Goal: Task Accomplishment & Management: Use online tool/utility

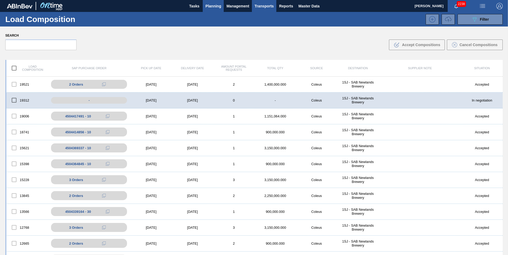
click at [219, 6] on span "Planning" at bounding box center [213, 6] width 16 height 6
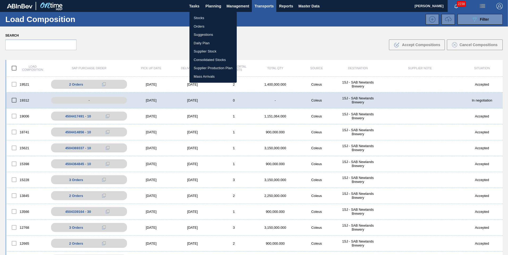
click at [203, 15] on li "Stocks" at bounding box center [212, 18] width 47 height 8
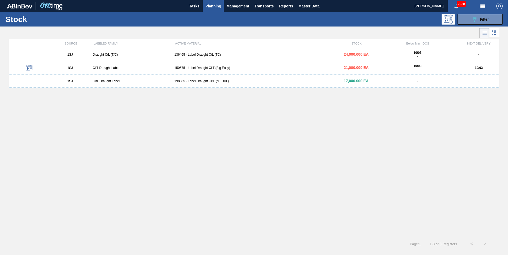
click at [216, 2] on button "Planning" at bounding box center [213, 6] width 21 height 12
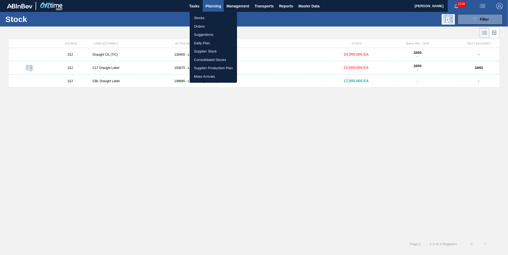
drag, startPoint x: 199, startPoint y: 20, endPoint x: 234, endPoint y: 45, distance: 43.7
click at [199, 20] on li "Stocks" at bounding box center [213, 18] width 47 height 8
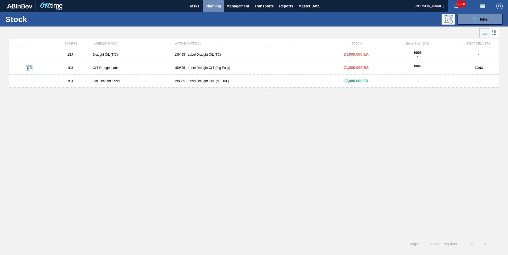
click at [211, 8] on span "Planning" at bounding box center [213, 6] width 16 height 6
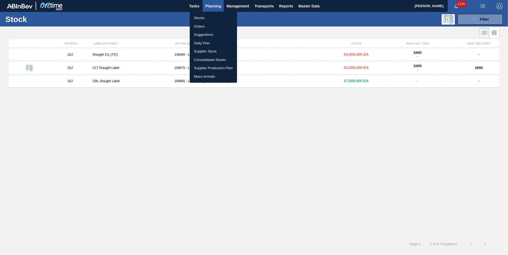
click at [203, 19] on li "Stocks" at bounding box center [213, 18] width 47 height 8
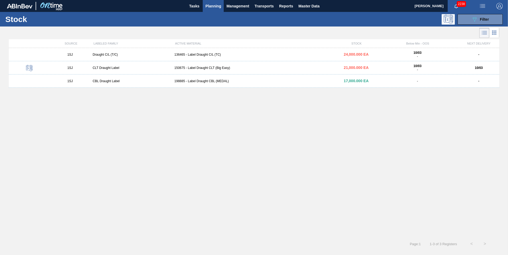
click at [214, 7] on span "Planning" at bounding box center [213, 6] width 16 height 6
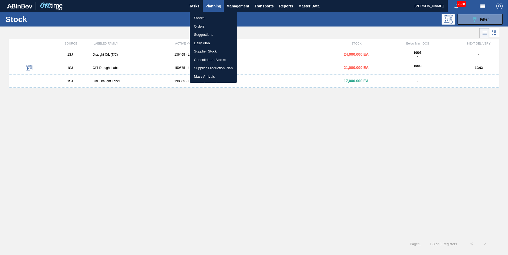
click at [473, 20] on div at bounding box center [254, 127] width 508 height 255
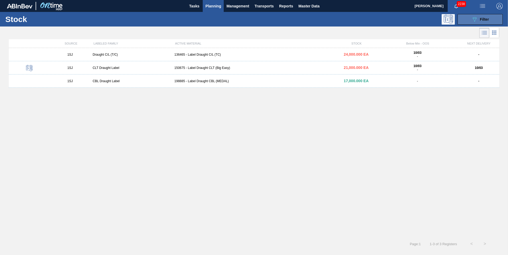
drag, startPoint x: 477, startPoint y: 21, endPoint x: 476, endPoint y: 24, distance: 2.8
click at [477, 21] on div "089F7B8B-B2A5-4AFE-B5C0-19BA573D28AC Filter" at bounding box center [480, 19] width 18 height 6
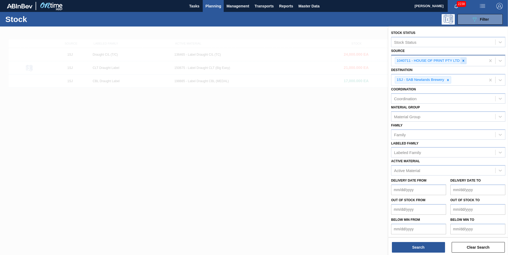
click at [463, 60] on icon at bounding box center [463, 61] width 4 height 4
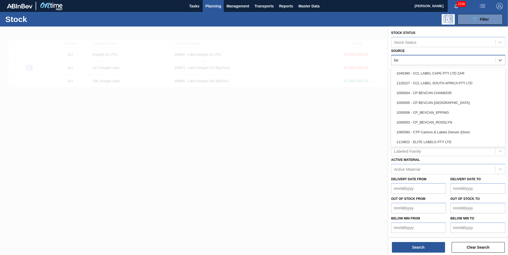
type input "[PERSON_NAME]"
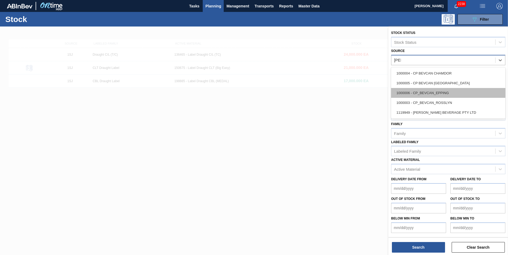
click at [426, 95] on div "1000006 - CP_BEVCAN_EPPING" at bounding box center [448, 93] width 114 height 10
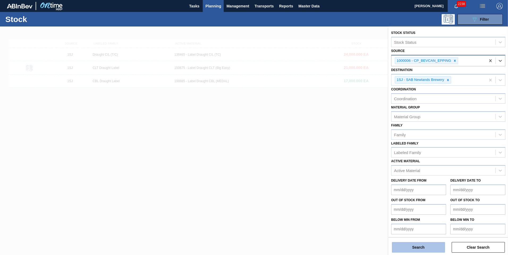
click at [431, 248] on button "Search" at bounding box center [418, 247] width 53 height 11
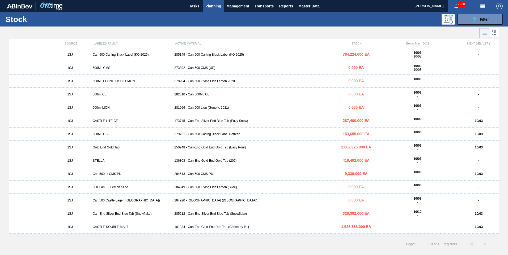
click at [190, 55] on div "285149 - Can 500 Carling Black Label (KO 2025)" at bounding box center [253, 55] width 163 height 4
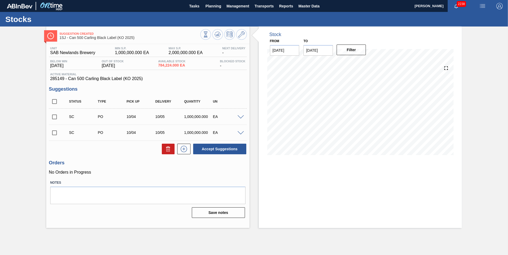
click at [51, 117] on input "checkbox" at bounding box center [54, 116] width 11 height 11
click at [216, 152] on button "Accept Suggestions" at bounding box center [219, 149] width 53 height 11
click at [54, 117] on input "checkbox" at bounding box center [54, 116] width 11 height 11
click at [237, 149] on button "Accept Suggestions" at bounding box center [219, 149] width 53 height 11
checkbox input "false"
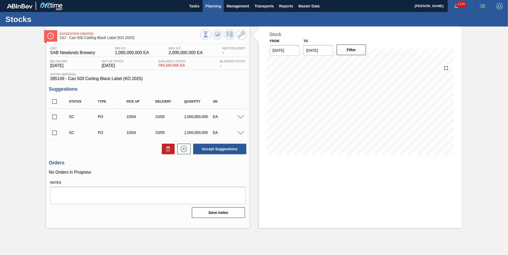
click at [212, 3] on span "Planning" at bounding box center [213, 6] width 16 height 6
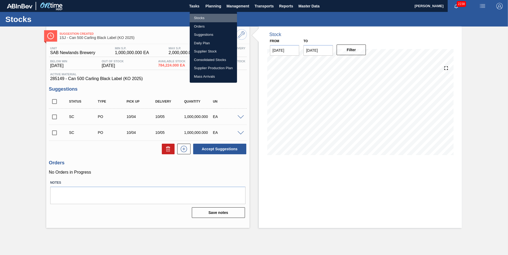
click at [203, 20] on li "Stocks" at bounding box center [213, 18] width 47 height 8
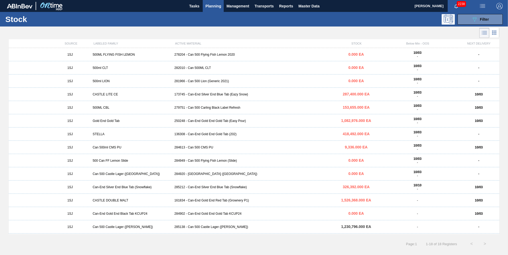
scroll to position [53, 0]
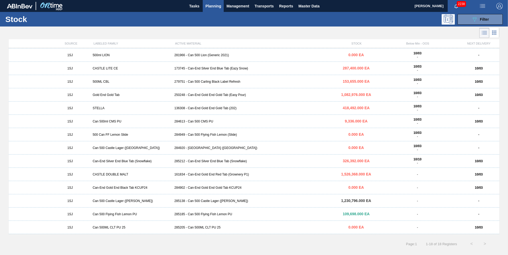
click at [205, 227] on div "285205 - Can 500ML CLT PU 25" at bounding box center [253, 228] width 163 height 4
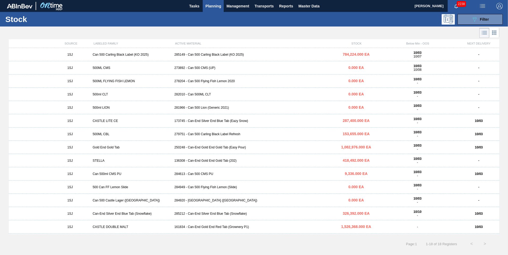
click at [205, 54] on div "285149 - Can 500 Carling Black Label (KO 2025)" at bounding box center [253, 55] width 163 height 4
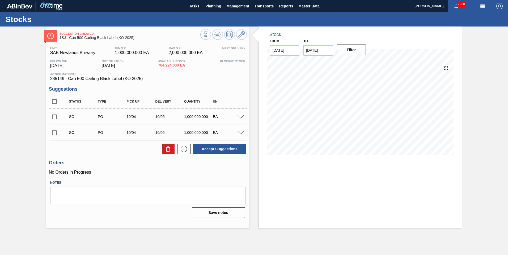
click at [55, 117] on input "checkbox" at bounding box center [54, 116] width 11 height 11
click at [230, 148] on button "Accept Suggestions" at bounding box center [219, 149] width 53 height 11
checkbox input "false"
